Goal: Task Accomplishment & Management: Use online tool/utility

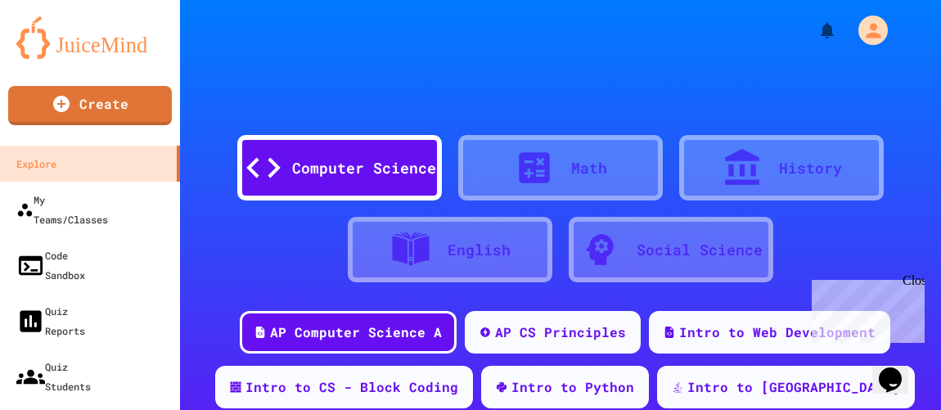
scroll to position [74, 0]
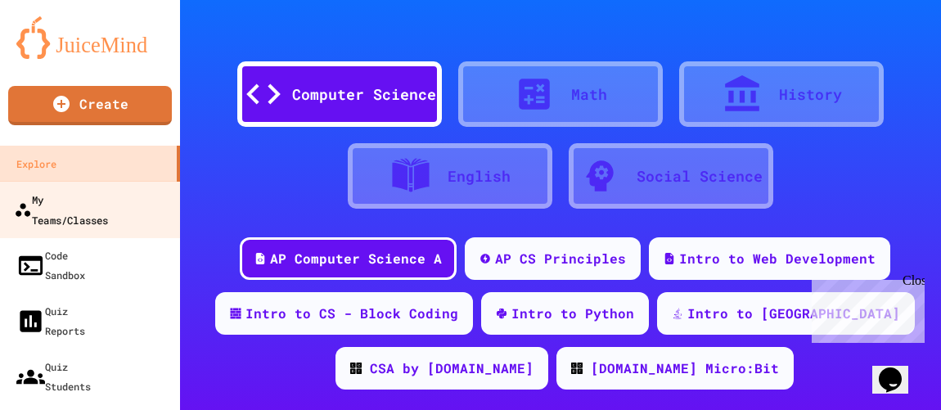
click at [96, 201] on div "My Teams/Classes" at bounding box center [61, 209] width 94 height 40
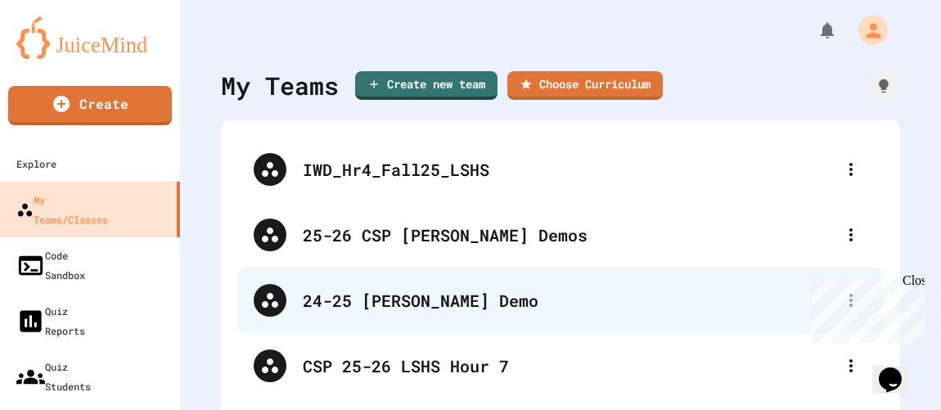
click at [331, 224] on div "24-25 [PERSON_NAME] Demo" at bounding box center [569, 300] width 532 height 25
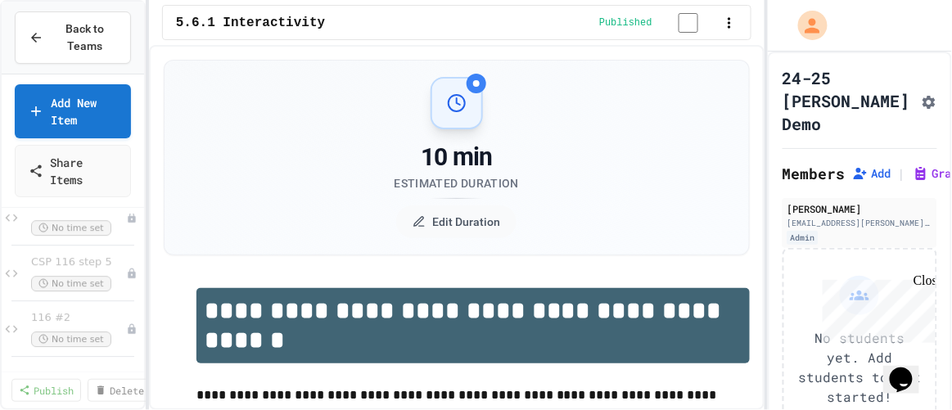
scroll to position [4209, 0]
click at [75, 224] on span "CSP 116 step 5" at bounding box center [70, 262] width 79 height 14
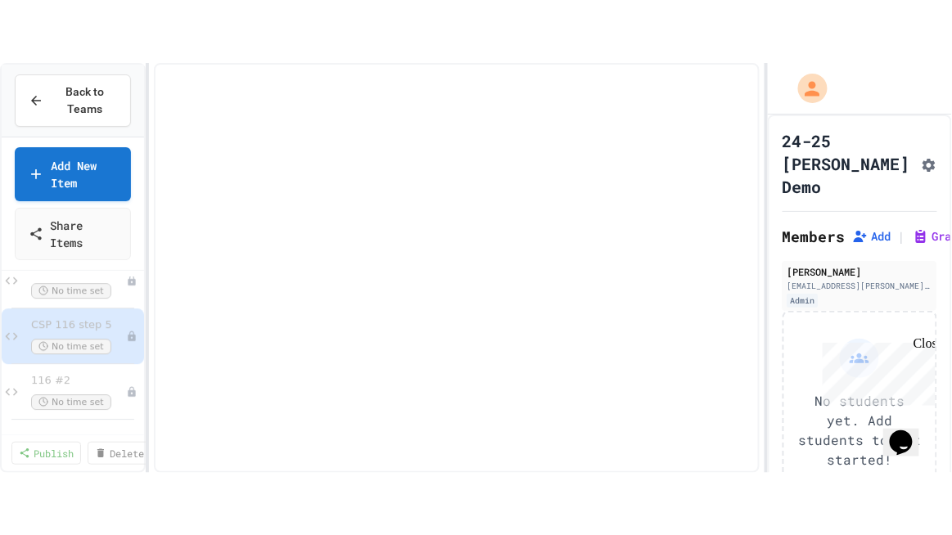
scroll to position [4189, 0]
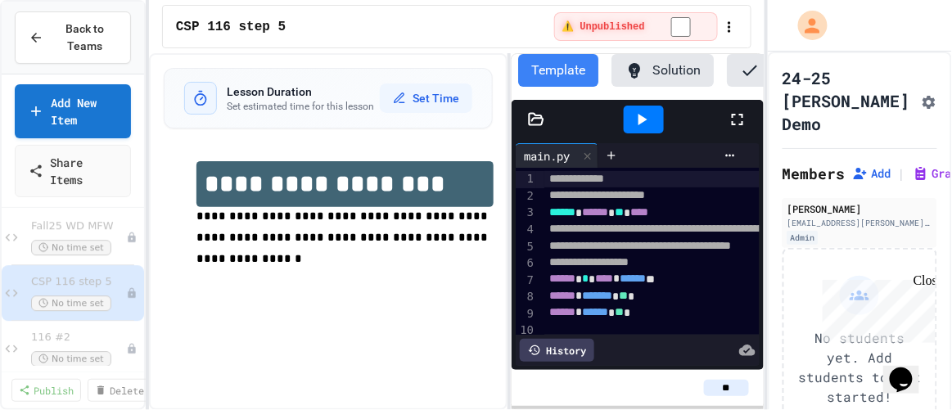
click at [523, 127] on icon at bounding box center [738, 120] width 20 height 20
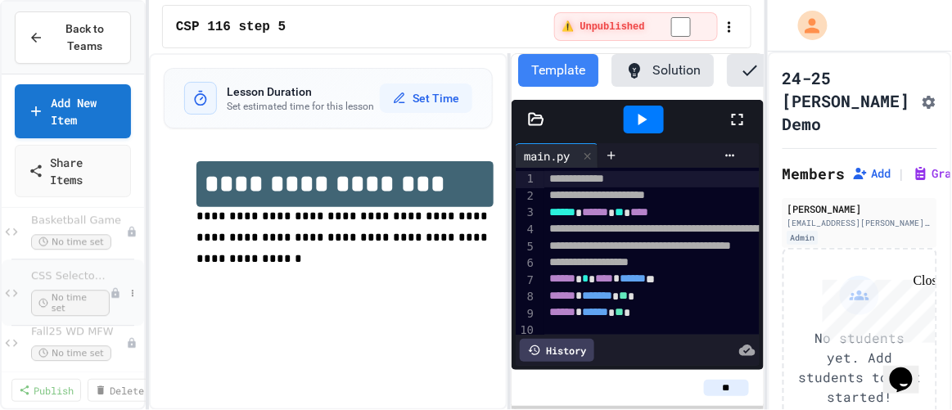
scroll to position [4209, 0]
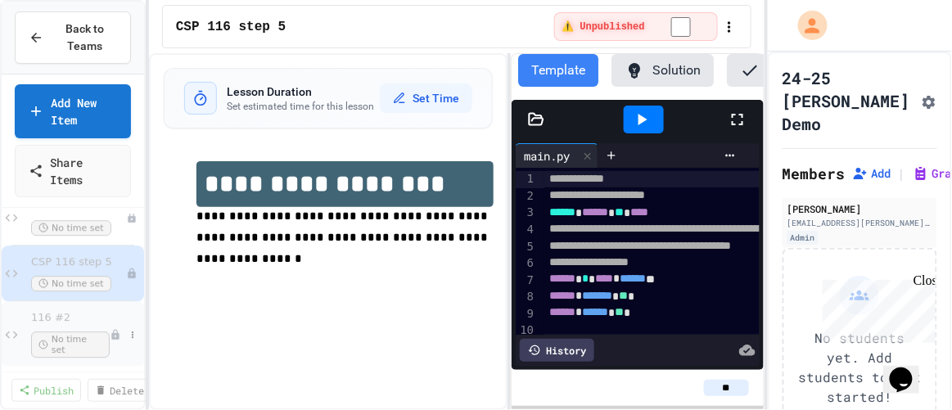
click at [77, 224] on span "116 #2" at bounding box center [70, 318] width 79 height 14
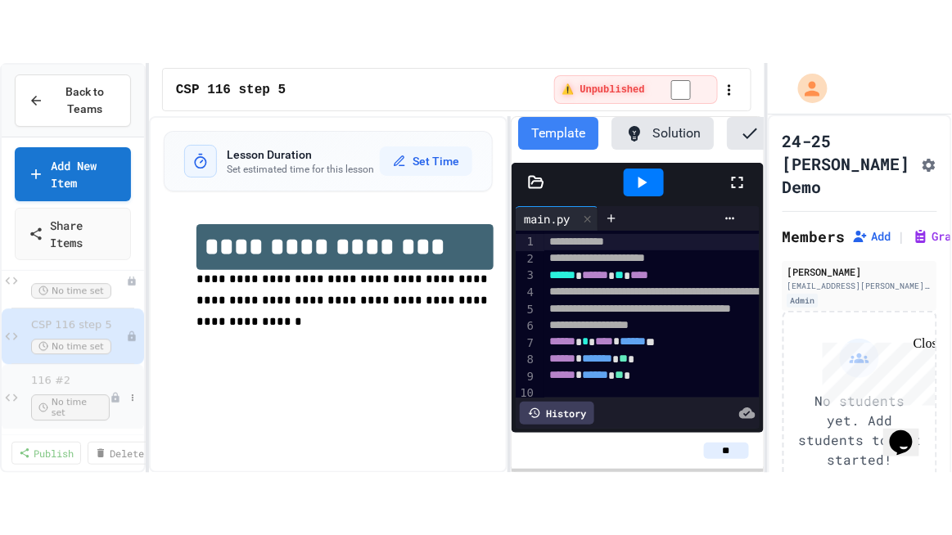
scroll to position [4189, 0]
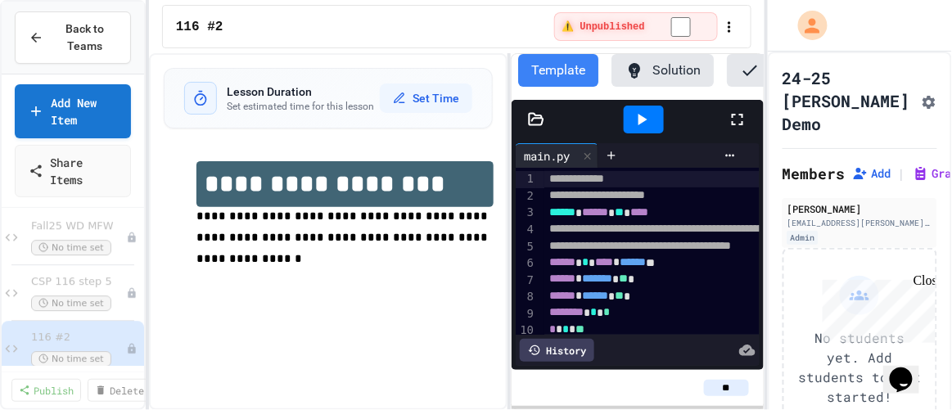
click at [523, 128] on icon at bounding box center [738, 120] width 20 height 20
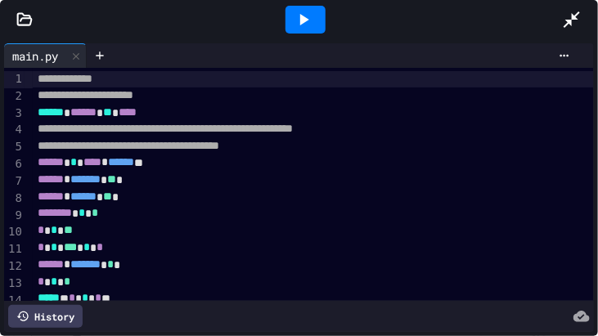
scroll to position [47, 0]
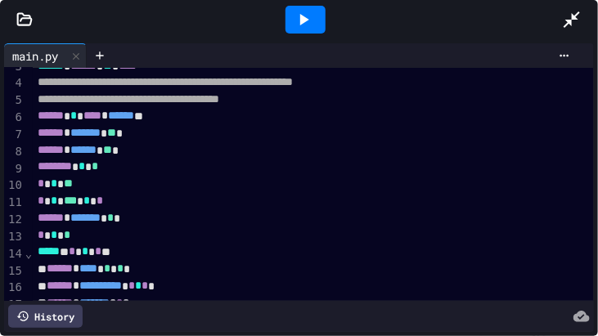
click at [306, 19] on icon at bounding box center [304, 19] width 9 height 11
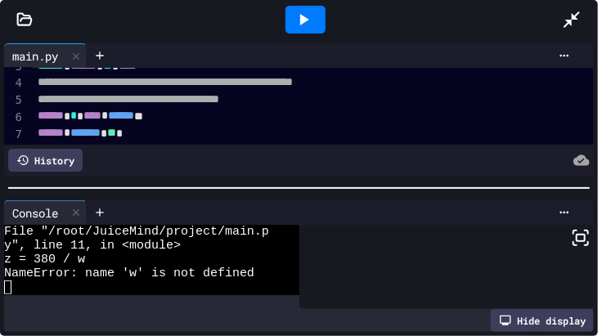
scroll to position [13, 0]
click at [76, 211] on icon at bounding box center [76, 213] width 7 height 7
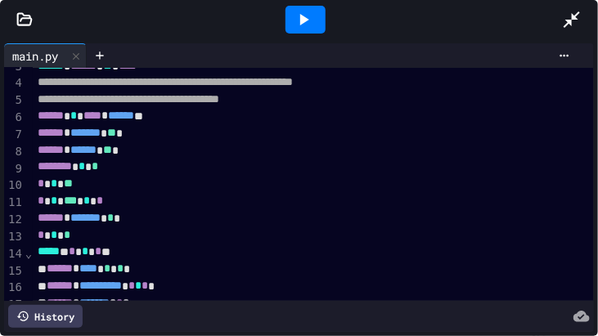
scroll to position [93, 0]
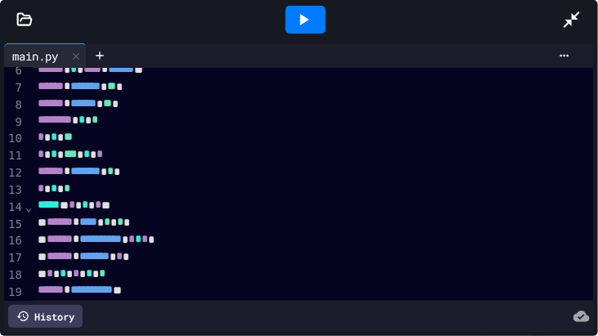
click at [102, 210] on span "*" at bounding box center [98, 204] width 7 height 11
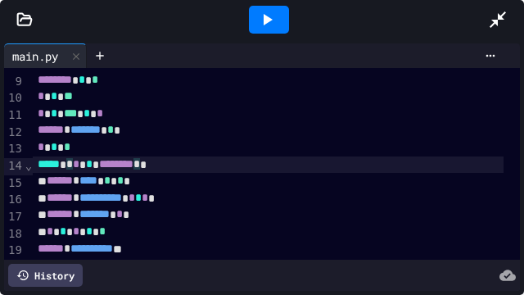
scroll to position [92, 0]
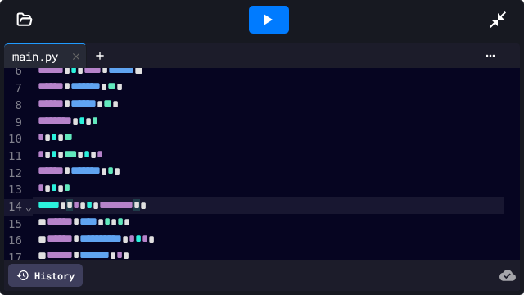
click at [74, 158] on span "***" at bounding box center [70, 153] width 13 height 11
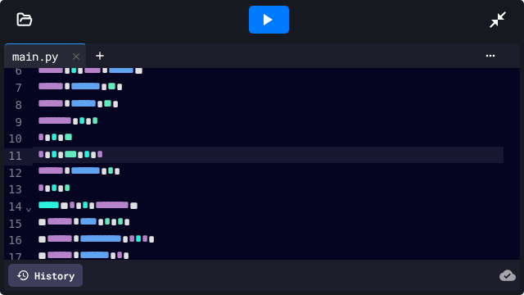
click at [120, 156] on div "* * *** * *" at bounding box center [268, 155] width 470 height 17
click at [106, 157] on div "* * *** * *" at bounding box center [268, 155] width 470 height 17
click at [41, 158] on span "*" at bounding box center [41, 153] width 7 height 11
click at [264, 163] on div "***** * *** * ********" at bounding box center [268, 155] width 470 height 17
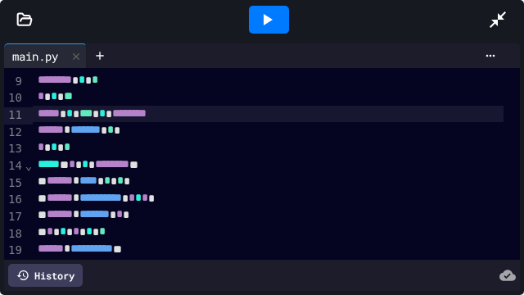
scroll to position [174, 0]
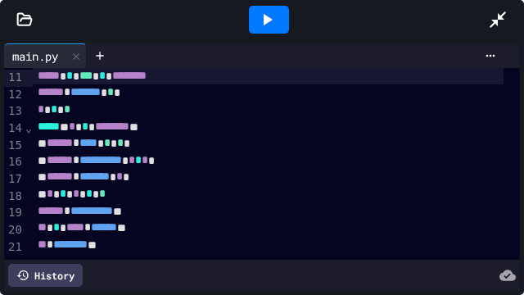
click at [135, 160] on span "*" at bounding box center [132, 159] width 7 height 11
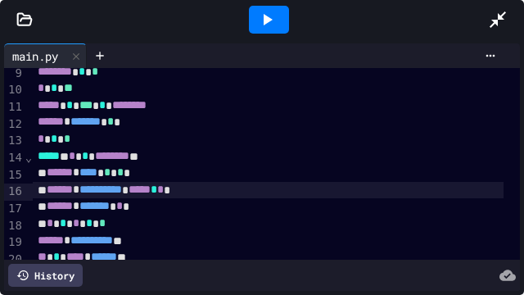
scroll to position [183, 0]
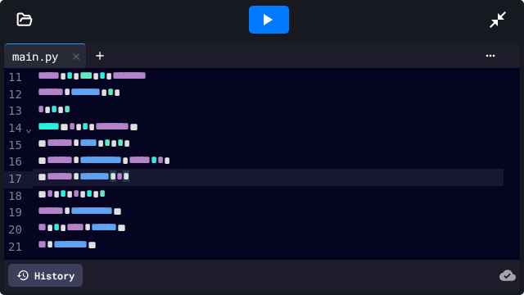
click at [123, 170] on span "*" at bounding box center [119, 175] width 7 height 11
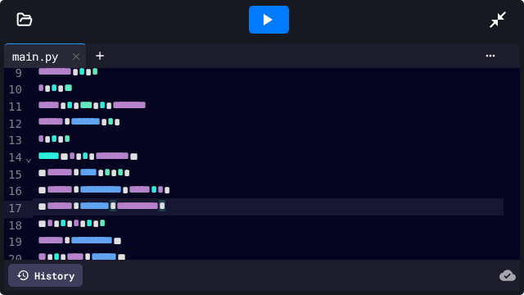
click at [42, 92] on span "*" at bounding box center [41, 87] width 7 height 11
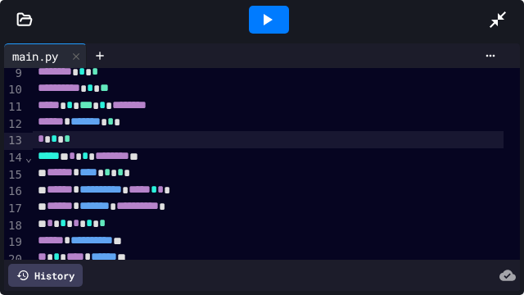
click at [42, 142] on span "*" at bounding box center [41, 138] width 7 height 11
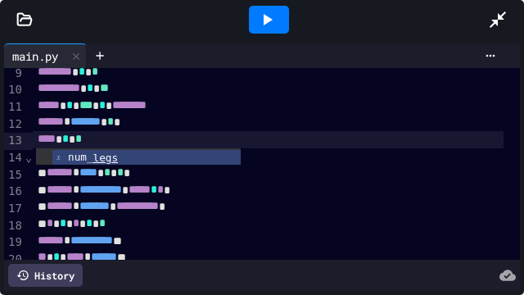
click at [245, 162] on div "***** * * * ******** **" at bounding box center [268, 156] width 470 height 17
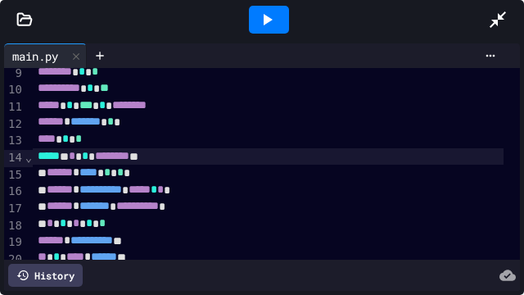
scroll to position [183, 0]
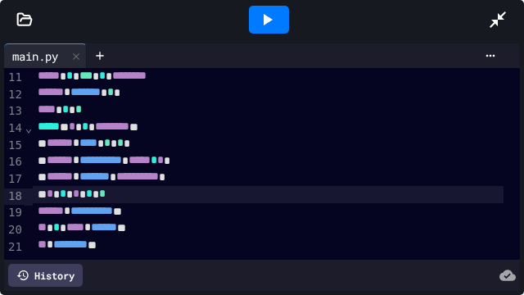
click at [52, 187] on span "*" at bounding box center [50, 192] width 7 height 11
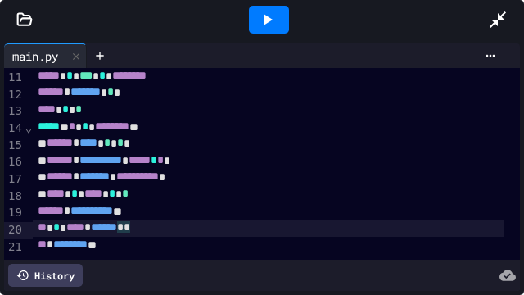
click at [208, 219] on div "** * **** * ****** * *" at bounding box center [268, 227] width 470 height 17
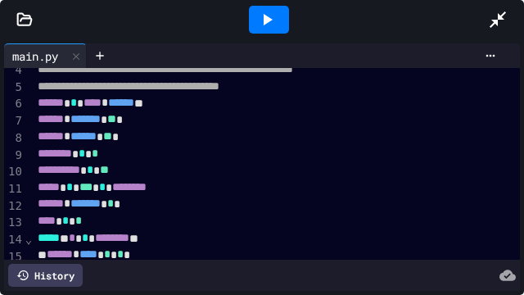
scroll to position [19, 0]
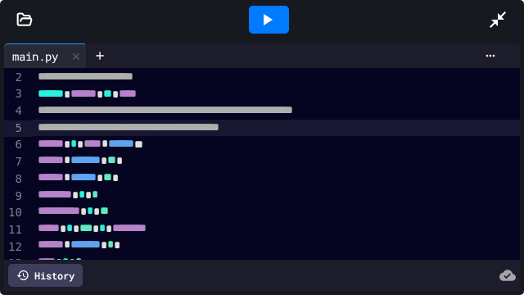
click at [317, 129] on div "**********" at bounding box center [276, 128] width 487 height 16
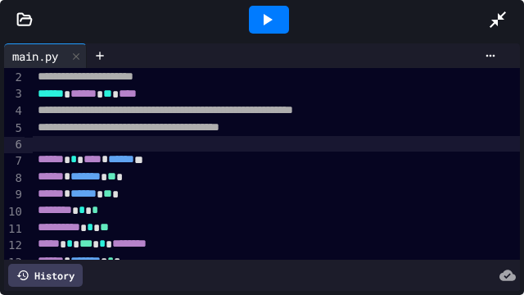
scroll to position [60, 0]
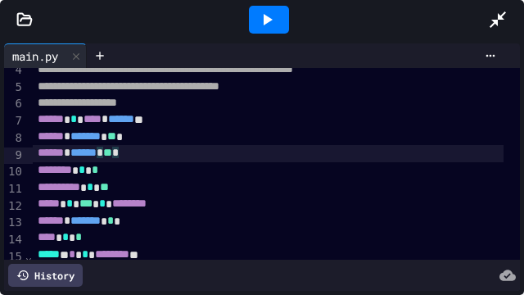
click at [165, 157] on div "****** * ****** * ** *" at bounding box center [268, 153] width 470 height 17
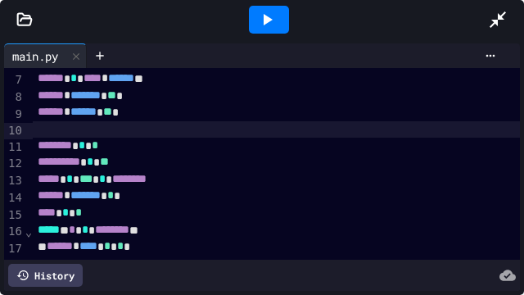
scroll to position [142, 0]
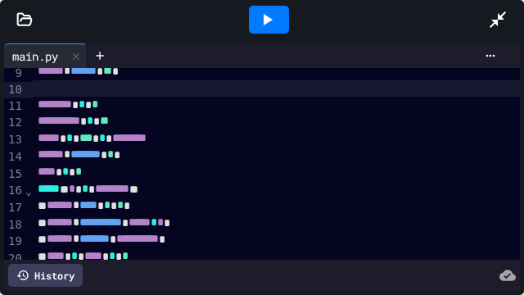
click at [39, 95] on div at bounding box center [276, 88] width 487 height 16
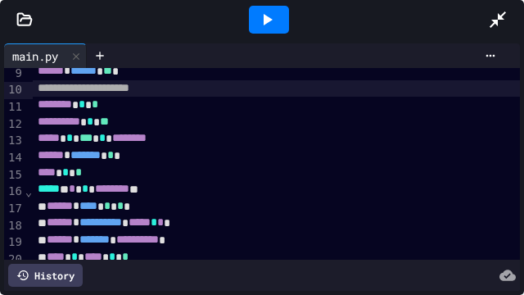
click at [146, 73] on div "****** * ****** * ** *" at bounding box center [268, 71] width 470 height 17
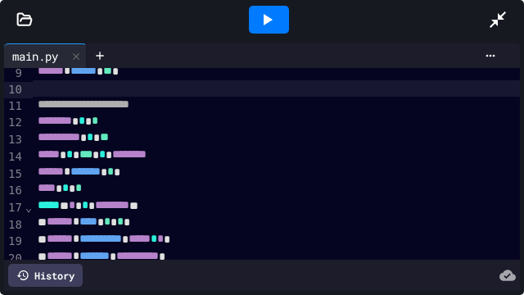
scroll to position [183, 0]
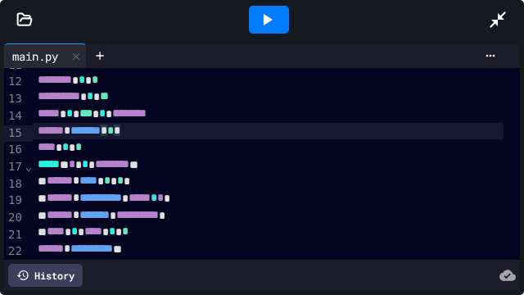
click at [159, 128] on div "****** * ******* * * *" at bounding box center [268, 131] width 470 height 17
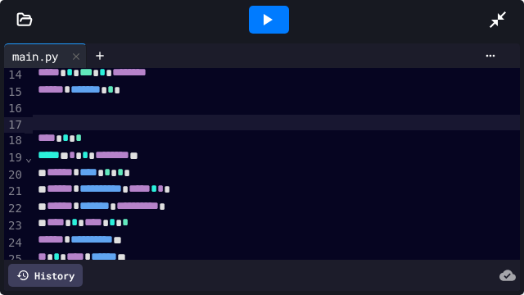
scroll to position [264, 0]
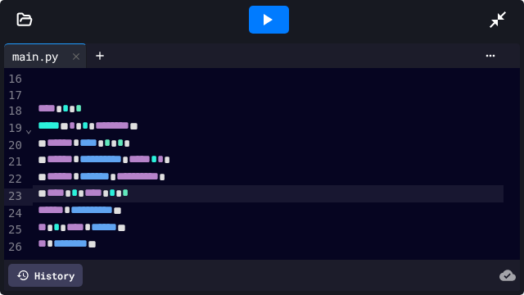
click at [156, 185] on div "**** * **** * *" at bounding box center [268, 193] width 470 height 17
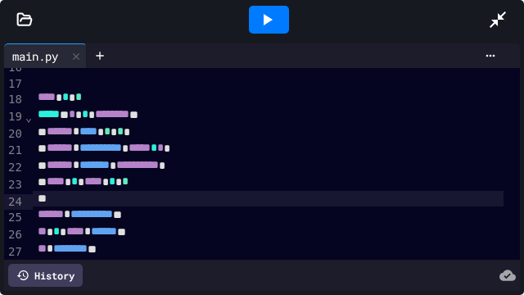
click at [34, 84] on div at bounding box center [276, 82] width 487 height 16
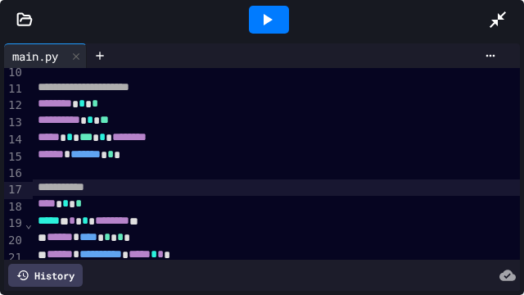
scroll to position [118, 0]
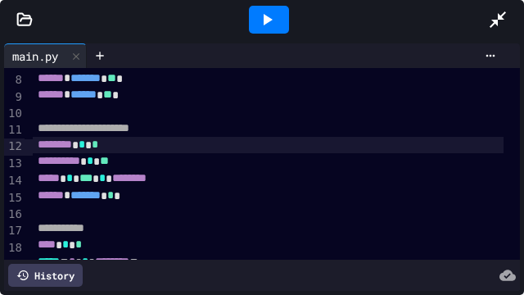
click at [98, 146] on span "*" at bounding box center [95, 143] width 7 height 11
click at [98, 148] on span "*" at bounding box center [95, 143] width 7 height 11
click at [265, 16] on icon at bounding box center [268, 19] width 9 height 11
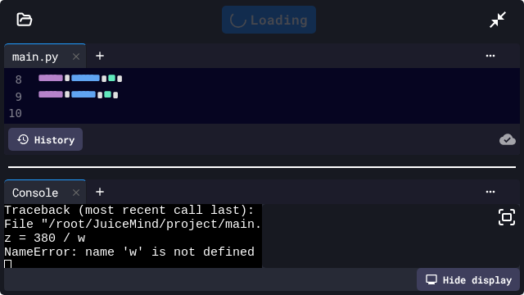
scroll to position [56, 0]
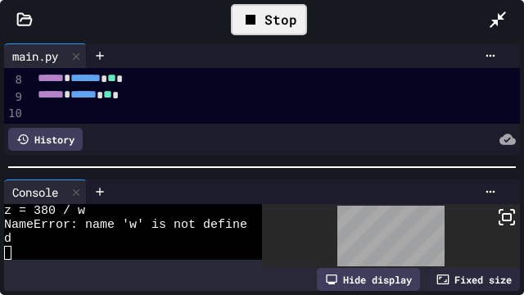
click at [503, 214] on rect at bounding box center [507, 217] width 8 height 7
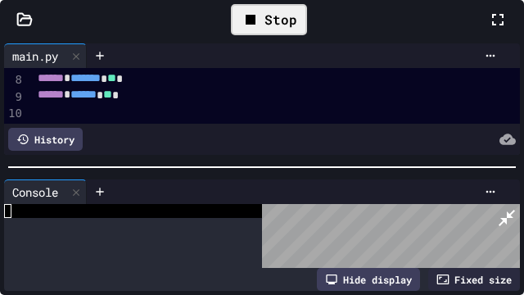
scroll to position [626, 0]
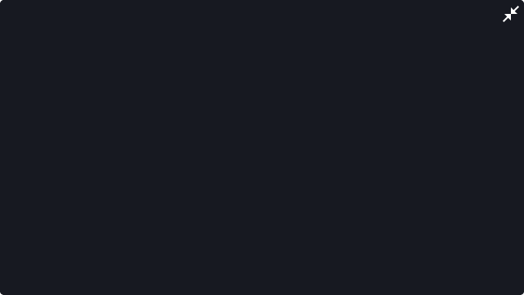
click at [507, 11] on icon at bounding box center [511, 14] width 20 height 20
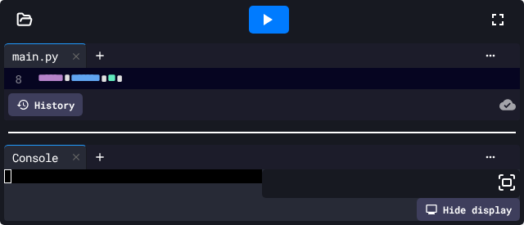
drag, startPoint x: 497, startPoint y: 96, endPoint x: 868, endPoint y: 187, distance: 381.8
click at [497, 96] on div "Close" at bounding box center [495, 98] width 20 height 20
click at [488, 29] on icon at bounding box center [498, 20] width 20 height 20
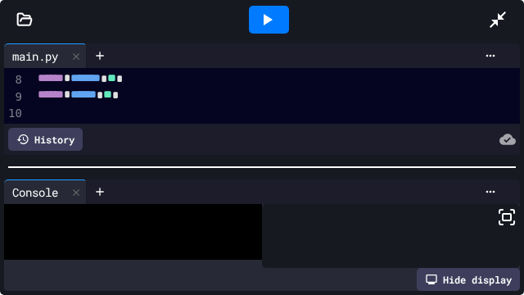
scroll to position [153, 0]
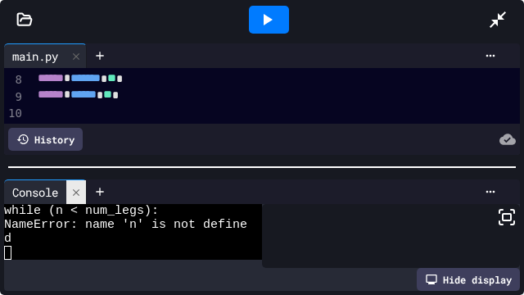
click at [74, 188] on icon at bounding box center [75, 192] width 11 height 11
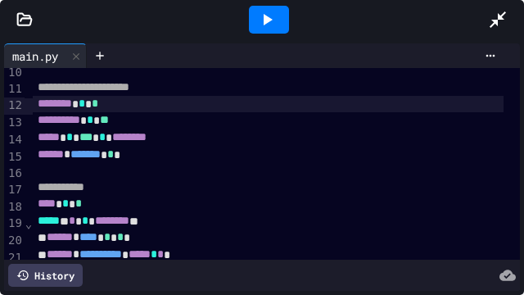
scroll to position [200, 0]
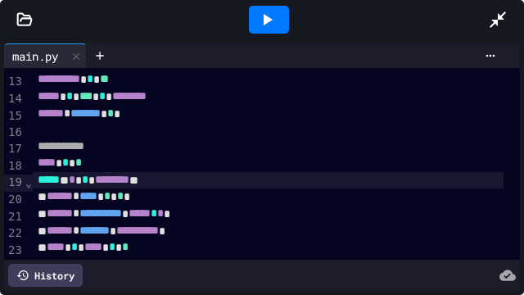
click at [75, 185] on span "*" at bounding box center [72, 179] width 7 height 11
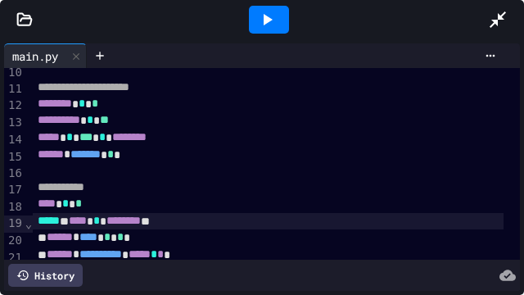
click at [272, 14] on icon at bounding box center [267, 20] width 20 height 20
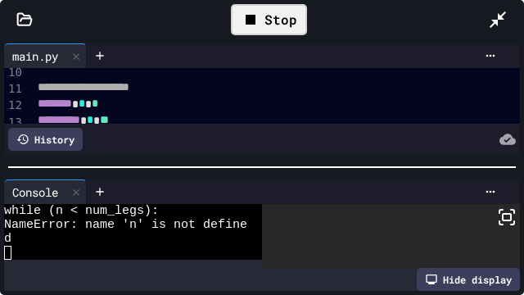
scroll to position [56, 0]
click at [497, 211] on icon at bounding box center [507, 217] width 20 height 20
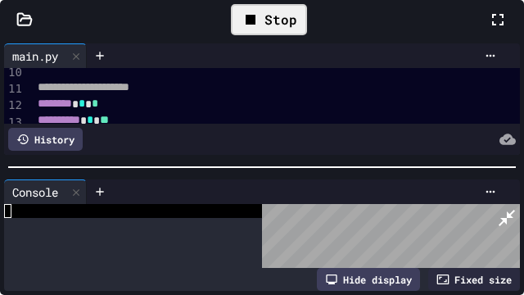
scroll to position [654, 0]
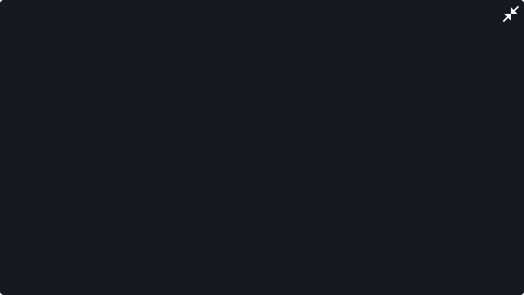
click at [510, 15] on icon at bounding box center [511, 14] width 16 height 16
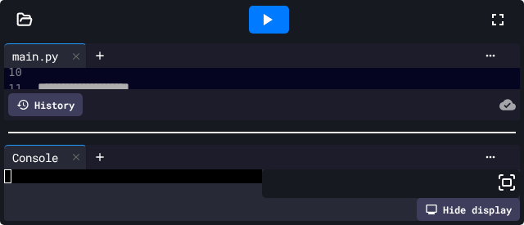
click at [488, 29] on icon at bounding box center [498, 20] width 20 height 20
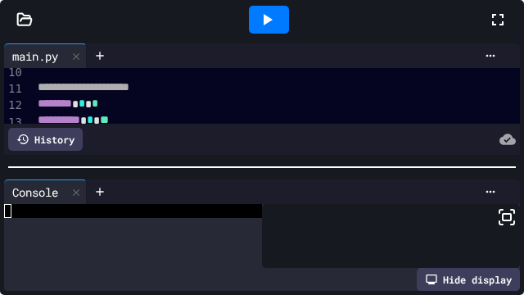
scroll to position [153, 0]
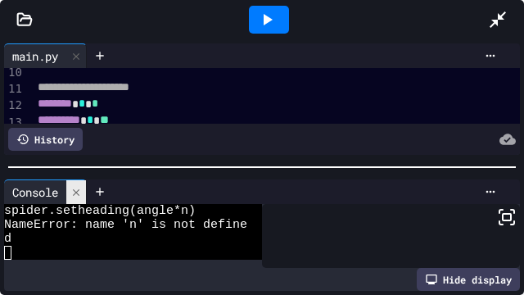
click at [82, 190] on icon at bounding box center [75, 192] width 11 height 11
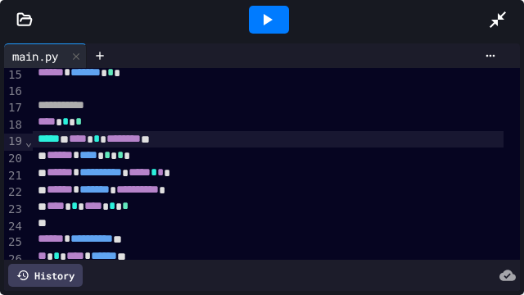
scroll to position [282, 0]
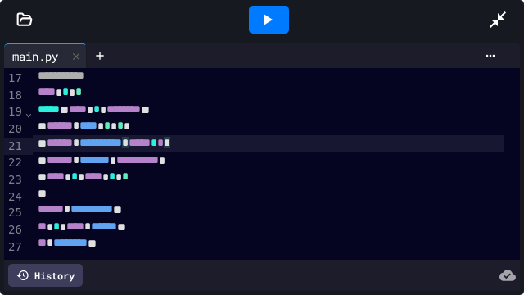
click at [164, 137] on span "*" at bounding box center [160, 142] width 7 height 11
click at [266, 19] on icon at bounding box center [268, 19] width 9 height 11
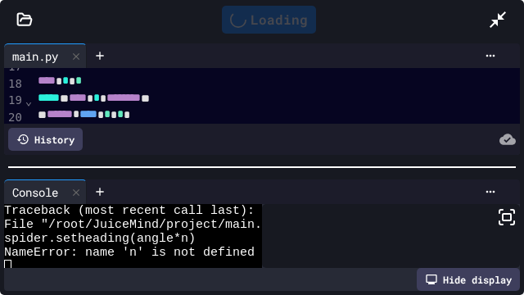
scroll to position [56, 0]
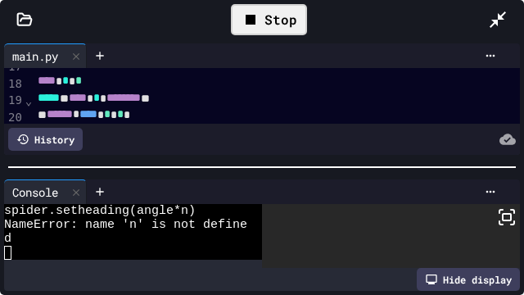
click at [503, 214] on rect at bounding box center [507, 217] width 8 height 7
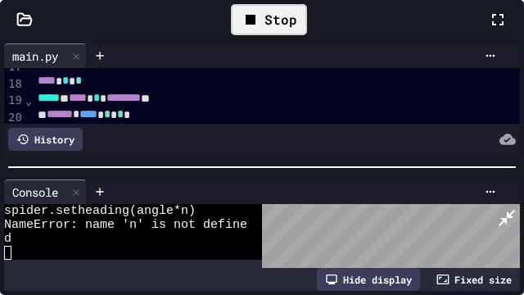
scroll to position [334, 0]
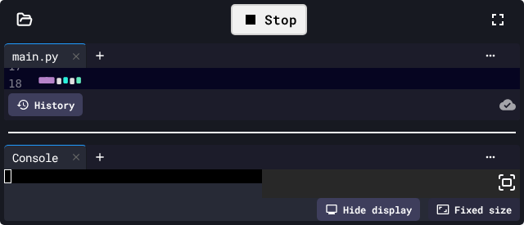
click at [488, 29] on icon at bounding box center [498, 20] width 20 height 20
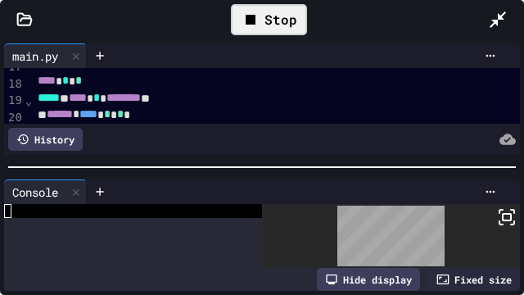
scroll to position [56, 0]
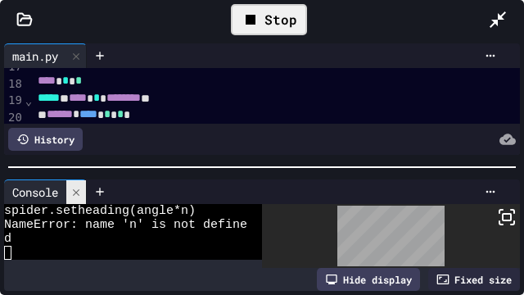
click at [79, 189] on icon at bounding box center [75, 192] width 11 height 11
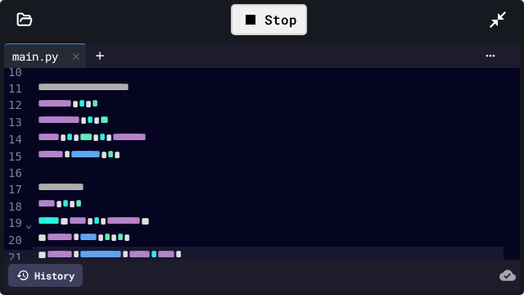
scroll to position [241, 0]
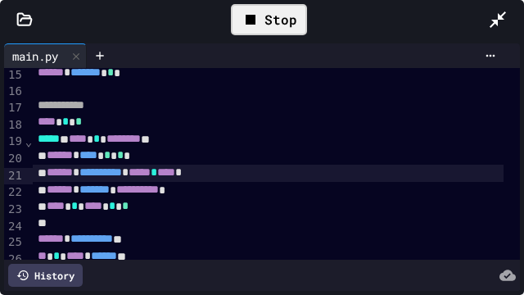
click at [124, 159] on span "*" at bounding box center [120, 154] width 7 height 11
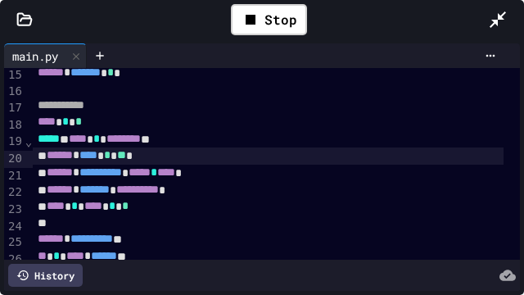
click at [247, 21] on icon at bounding box center [251, 20] width 10 height 10
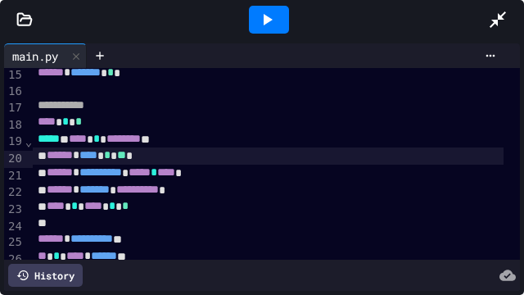
click at [273, 17] on icon at bounding box center [267, 20] width 20 height 20
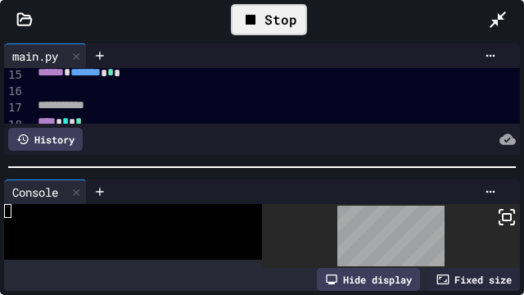
click at [498, 214] on icon at bounding box center [507, 217] width 20 height 20
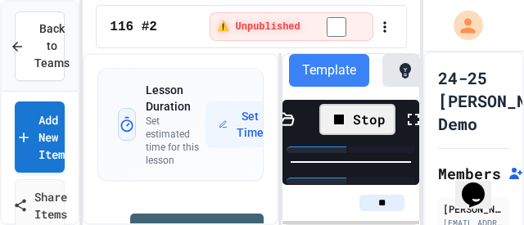
click at [409, 124] on icon at bounding box center [414, 120] width 20 height 20
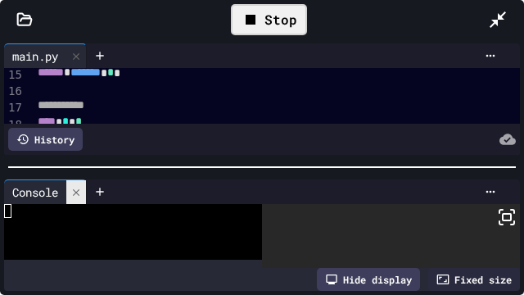
click at [79, 188] on icon at bounding box center [76, 191] width 7 height 7
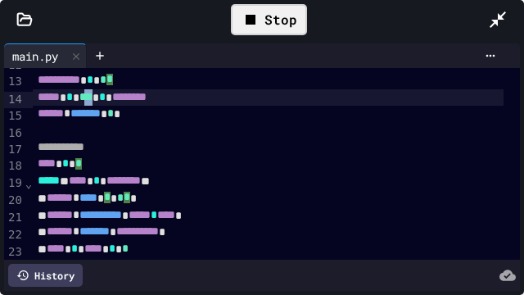
scroll to position [200, 0]
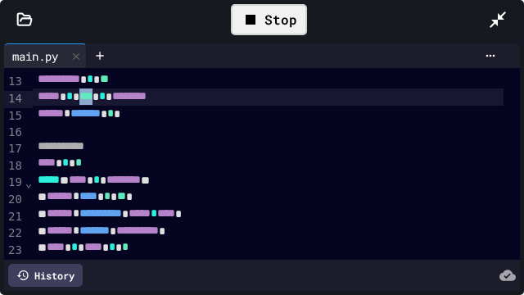
drag, startPoint x: 104, startPoint y: 97, endPoint x: 87, endPoint y: 97, distance: 17.2
click at [87, 97] on span "***" at bounding box center [85, 95] width 13 height 11
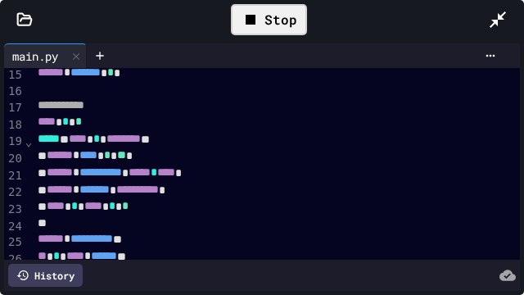
scroll to position [282, 0]
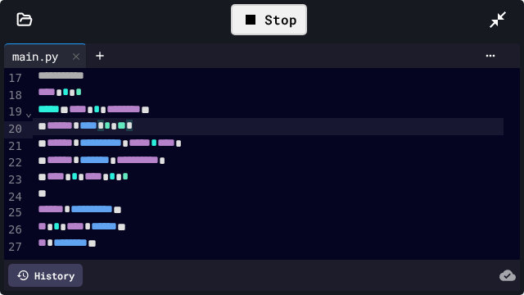
click at [157, 118] on div "****** * **** * * * ** *" at bounding box center [268, 126] width 470 height 17
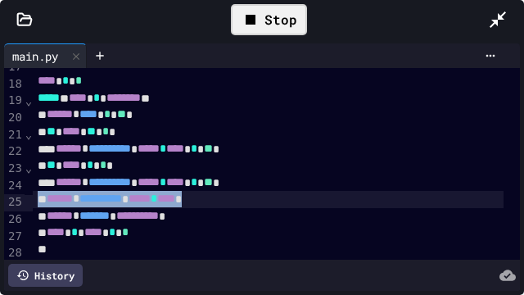
drag, startPoint x: 234, startPoint y: 203, endPoint x: 20, endPoint y: 205, distance: 213.7
click at [20, 205] on div "**********" at bounding box center [262, 164] width 516 height 192
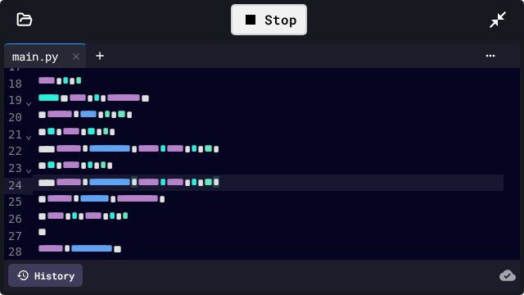
click at [252, 14] on icon at bounding box center [251, 20] width 20 height 20
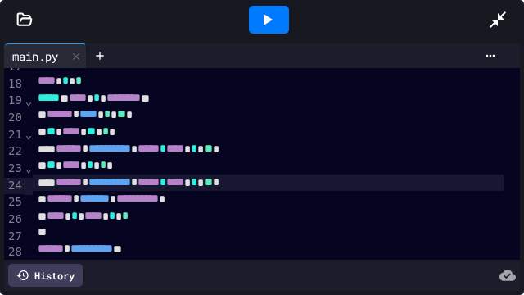
click at [273, 13] on icon at bounding box center [267, 20] width 20 height 20
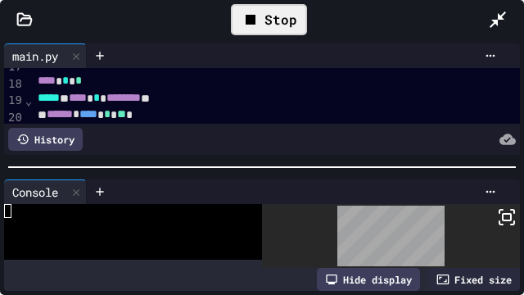
click at [503, 214] on rect at bounding box center [507, 217] width 8 height 7
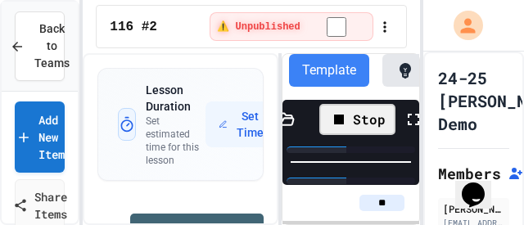
click at [412, 124] on icon at bounding box center [414, 120] width 20 height 20
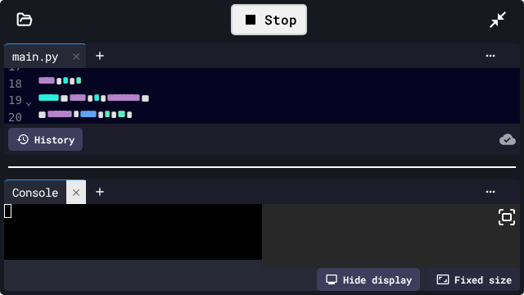
click at [80, 188] on icon at bounding box center [75, 192] width 11 height 11
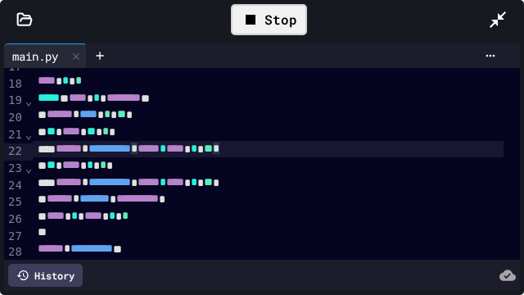
click at [213, 153] on span "**" at bounding box center [208, 147] width 9 height 11
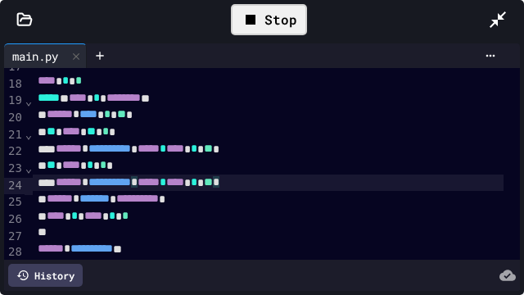
click at [213, 185] on span "**" at bounding box center [208, 181] width 9 height 11
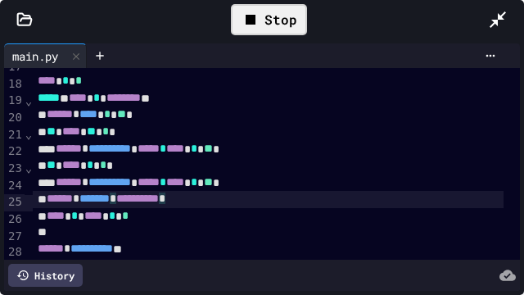
click at [314, 199] on div "**********" at bounding box center [268, 199] width 470 height 17
click at [269, 21] on div "Stop" at bounding box center [269, 19] width 76 height 31
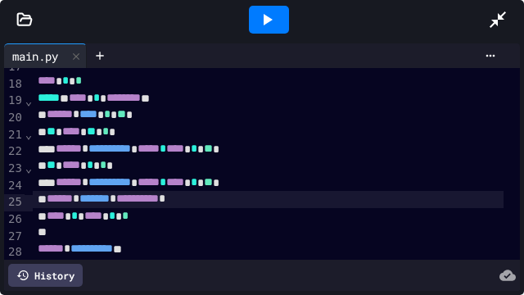
click at [264, 25] on icon at bounding box center [267, 20] width 20 height 20
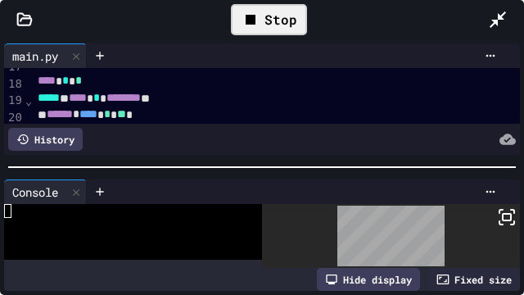
click at [503, 214] on rect at bounding box center [507, 217] width 8 height 7
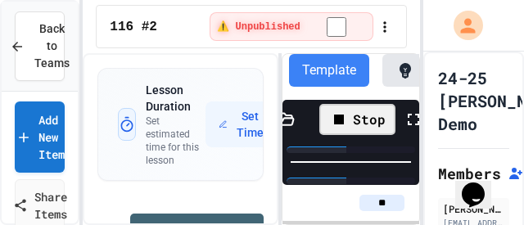
click at [408, 122] on icon at bounding box center [414, 120] width 20 height 20
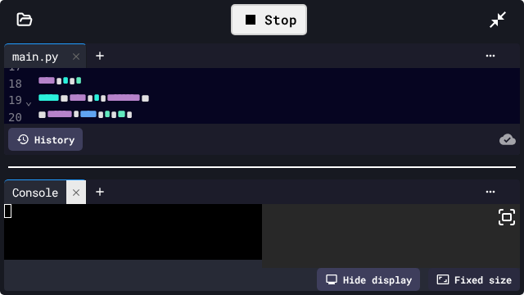
click at [76, 189] on icon at bounding box center [75, 192] width 11 height 11
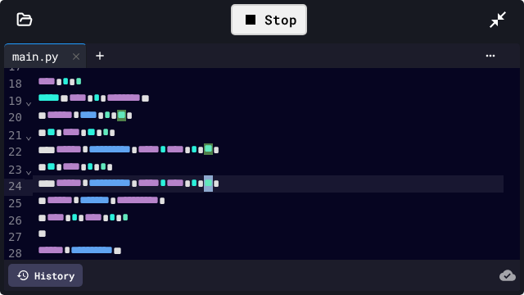
scroll to position [282, 0]
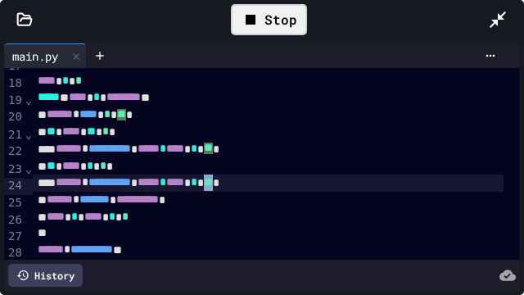
drag, startPoint x: 268, startPoint y: 185, endPoint x: 255, endPoint y: 187, distance: 13.2
click at [255, 187] on div "**********" at bounding box center [268, 182] width 470 height 17
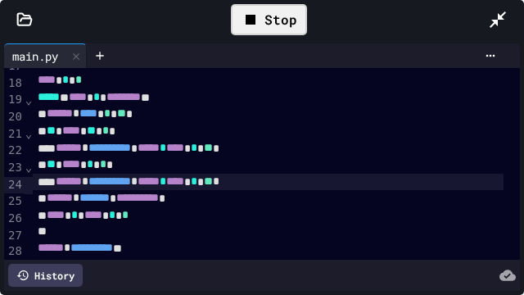
click at [255, 19] on icon at bounding box center [251, 20] width 10 height 10
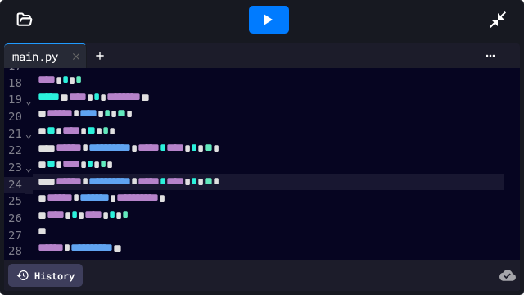
click at [258, 24] on icon at bounding box center [267, 20] width 20 height 20
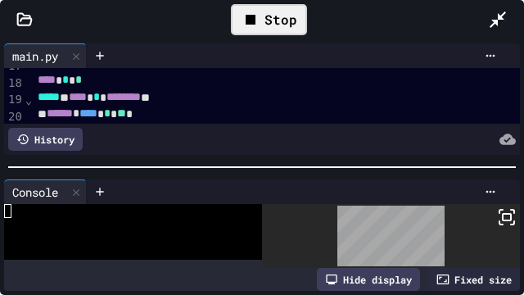
click at [498, 213] on icon at bounding box center [507, 217] width 20 height 20
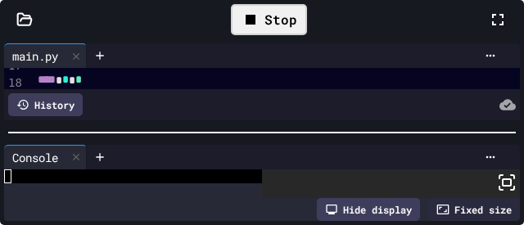
click at [410, 121] on div at bounding box center [262, 112] width 524 height 225
click at [488, 29] on icon at bounding box center [498, 20] width 20 height 20
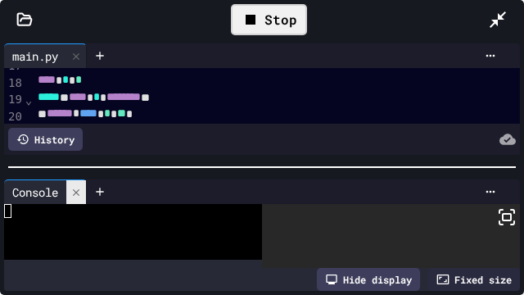
click at [78, 189] on icon at bounding box center [76, 191] width 7 height 7
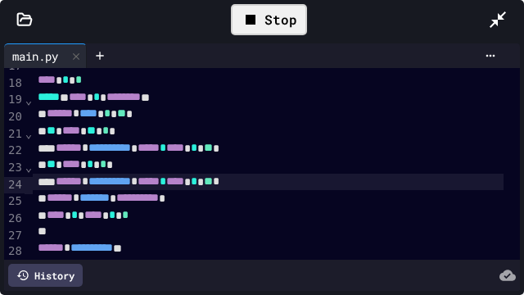
click at [213, 186] on span "**" at bounding box center [208, 180] width 9 height 11
click at [253, 22] on icon at bounding box center [251, 20] width 10 height 10
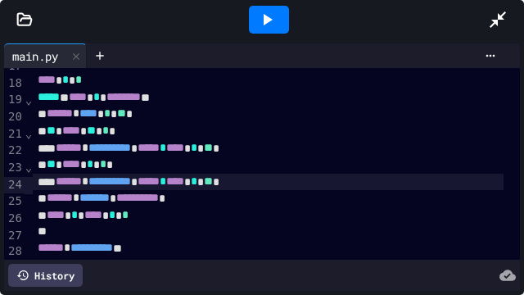
click at [264, 11] on icon at bounding box center [267, 20] width 20 height 20
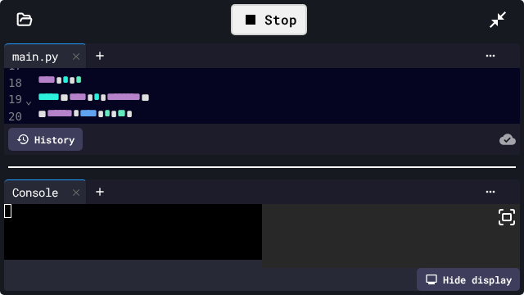
click at [502, 214] on icon at bounding box center [507, 217] width 20 height 20
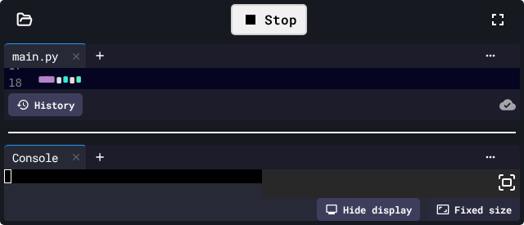
click at [408, 127] on div at bounding box center [262, 112] width 524 height 225
click at [488, 29] on icon at bounding box center [498, 20] width 20 height 20
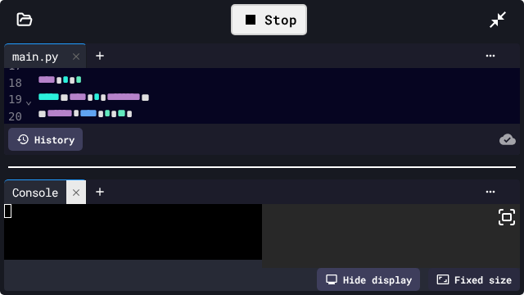
click at [79, 190] on icon at bounding box center [76, 191] width 7 height 7
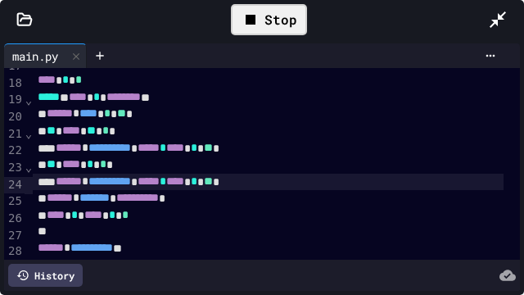
click at [256, 16] on icon at bounding box center [251, 20] width 20 height 20
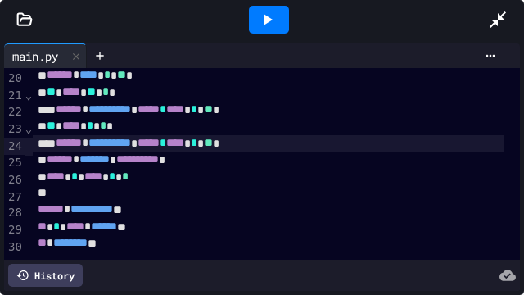
scroll to position [332, 0]
click at [34, 186] on div at bounding box center [268, 193] width 470 height 16
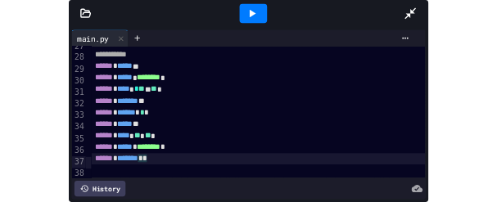
scroll to position [467, 0]
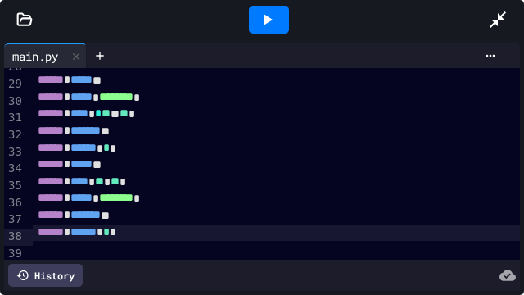
click at [273, 18] on icon at bounding box center [267, 20] width 20 height 20
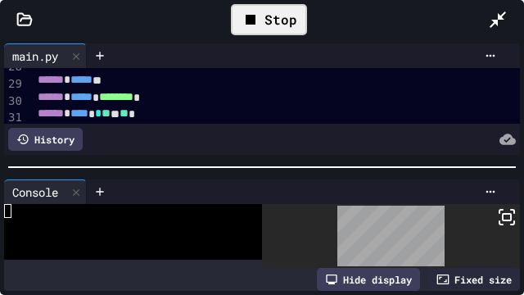
drag, startPoint x: 504, startPoint y: 218, endPoint x: 49, endPoint y: 8, distance: 501.0
click at [504, 218] on icon at bounding box center [507, 217] width 20 height 20
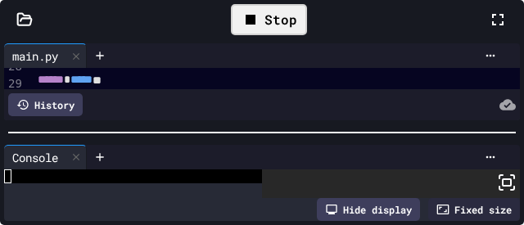
click at [410, 125] on div at bounding box center [262, 112] width 524 height 225
click at [488, 29] on icon at bounding box center [498, 20] width 20 height 20
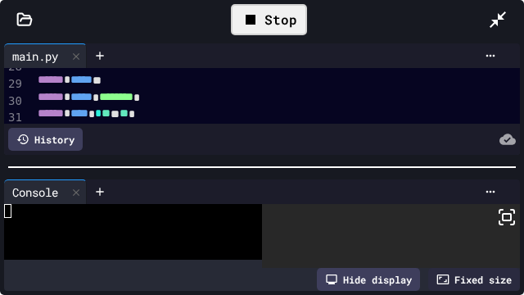
click at [76, 191] on icon at bounding box center [76, 191] width 7 height 7
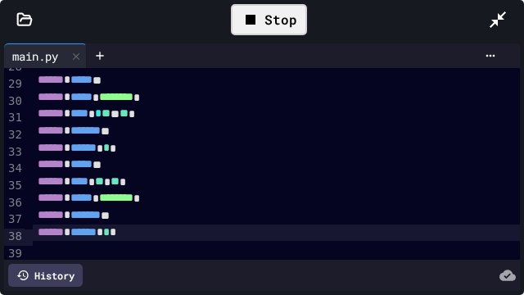
click at [129, 118] on span "**" at bounding box center [124, 112] width 9 height 11
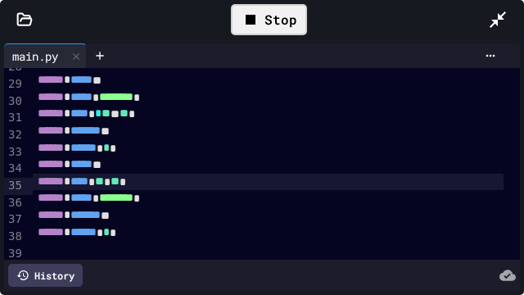
click at [120, 187] on span "**" at bounding box center [115, 180] width 9 height 11
click at [261, 19] on div "Stop" at bounding box center [269, 19] width 76 height 31
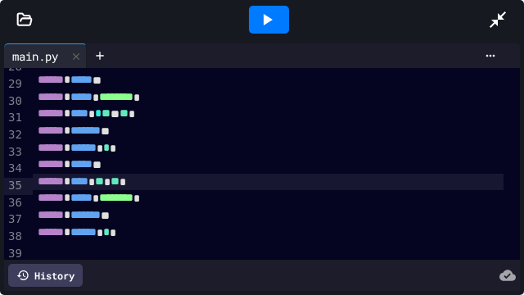
click at [271, 12] on icon at bounding box center [267, 20] width 20 height 20
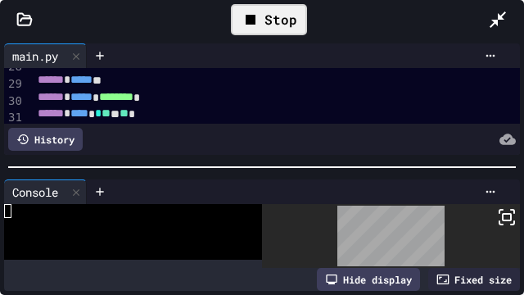
click at [500, 214] on icon at bounding box center [507, 217] width 20 height 20
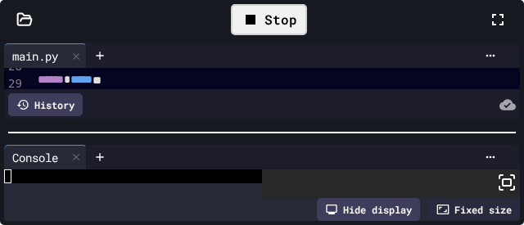
click at [413, 124] on div at bounding box center [262, 112] width 524 height 225
click at [488, 29] on icon at bounding box center [498, 20] width 20 height 20
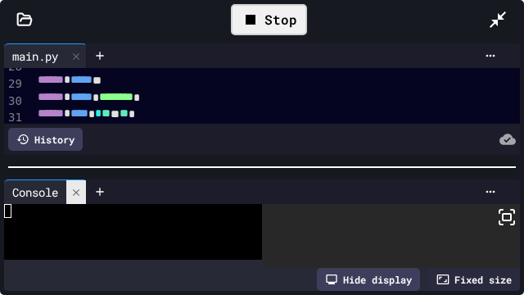
click at [79, 188] on icon at bounding box center [76, 191] width 7 height 7
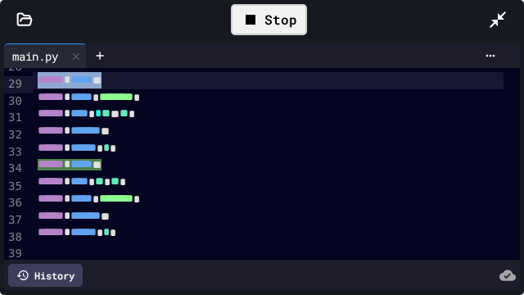
drag, startPoint x: 128, startPoint y: 85, endPoint x: 25, endPoint y: 84, distance: 103.1
click at [25, 84] on div "**********" at bounding box center [262, 164] width 516 height 192
click at [39, 84] on span "******" at bounding box center [51, 79] width 26 height 11
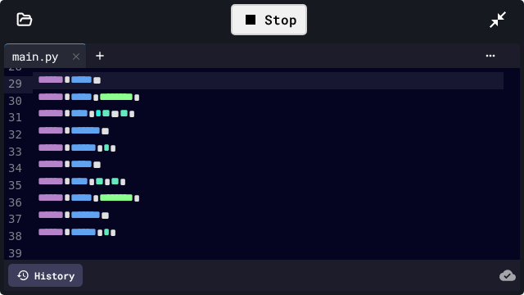
click at [38, 85] on span "******" at bounding box center [51, 79] width 26 height 11
click at [261, 20] on div "Stop" at bounding box center [269, 19] width 76 height 31
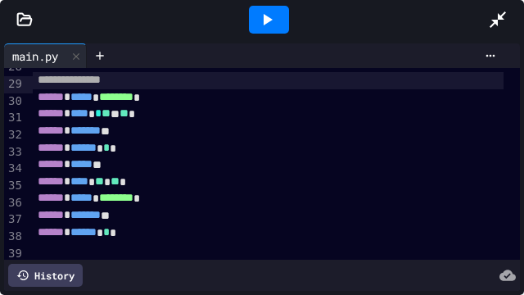
click at [260, 14] on icon at bounding box center [267, 20] width 20 height 20
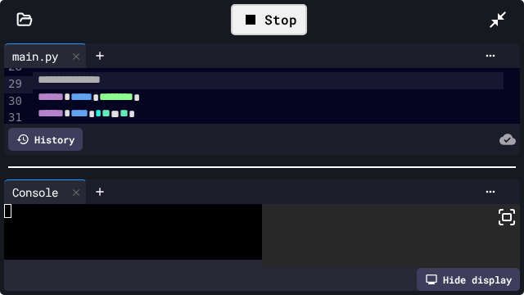
click at [497, 214] on icon at bounding box center [507, 217] width 20 height 20
